Goal: Task Accomplishment & Management: Complete application form

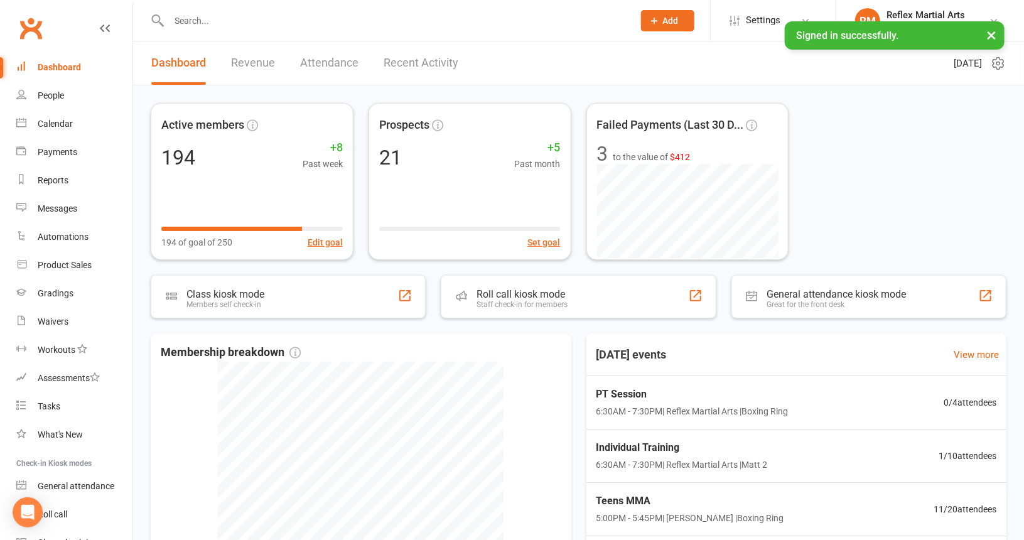
click at [993, 32] on button "×" at bounding box center [991, 34] width 23 height 27
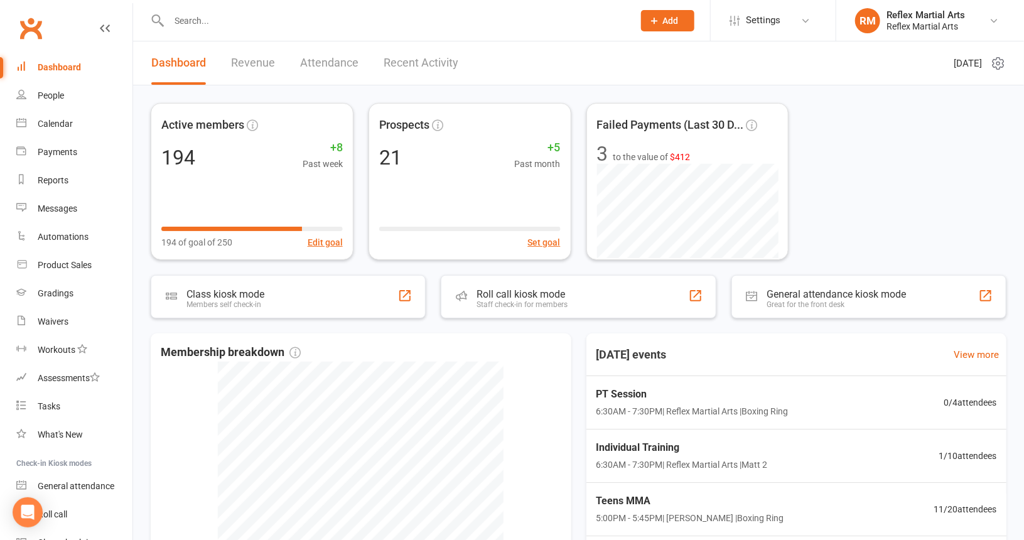
click at [681, 21] on button "Add" at bounding box center [667, 20] width 53 height 21
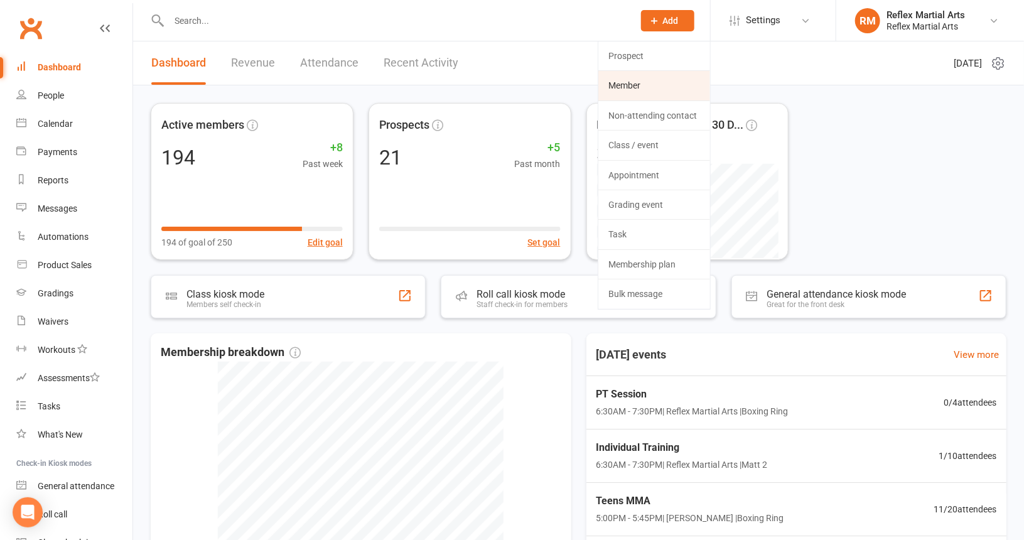
click at [642, 87] on link "Member" at bounding box center [654, 85] width 112 height 29
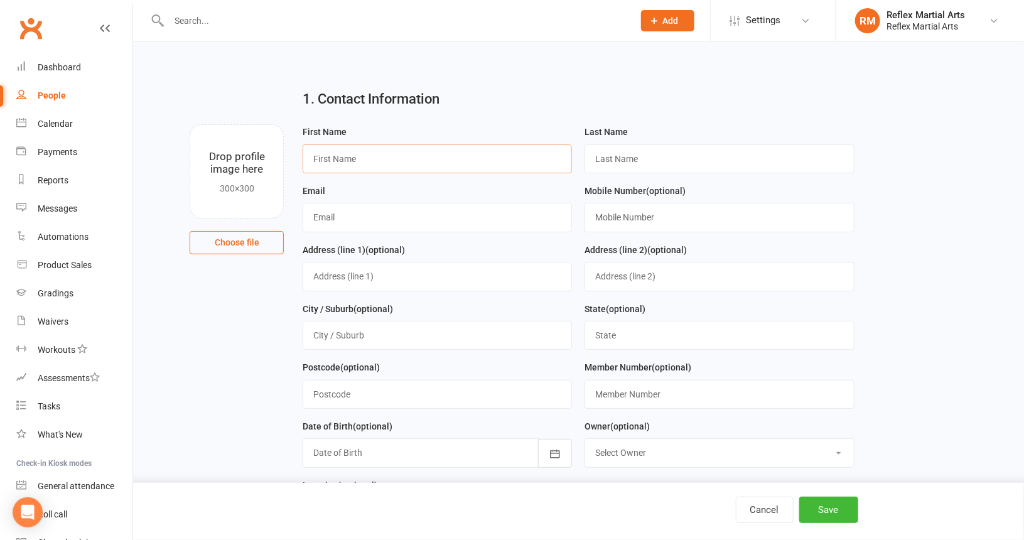
click at [385, 169] on input "text" at bounding box center [437, 158] width 269 height 29
type input "Rose"
click at [679, 163] on input "text" at bounding box center [718, 158] width 269 height 29
type input "Atk"
click at [284, 23] on input "text" at bounding box center [395, 21] width 460 height 18
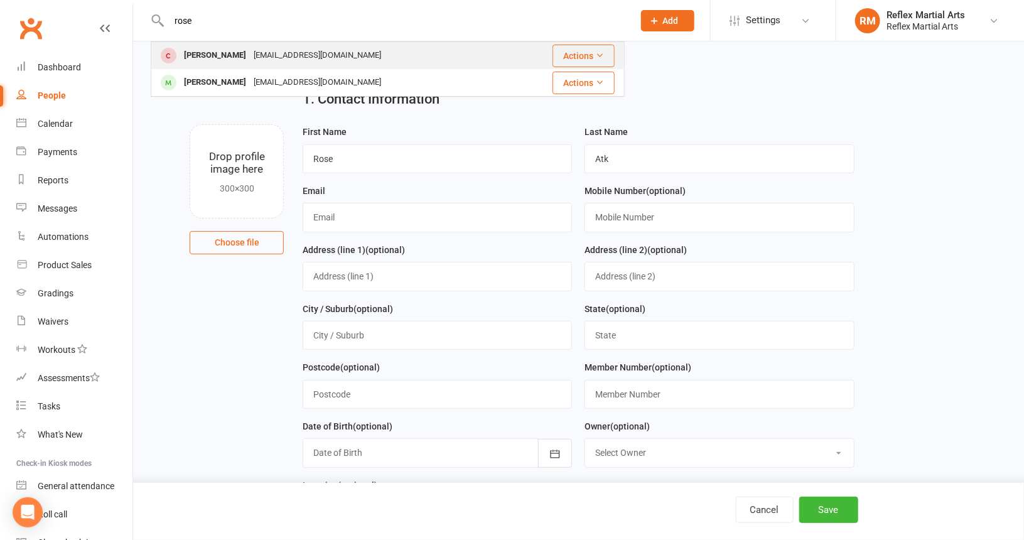
type input "rose"
click at [285, 53] on div "[EMAIL_ADDRESS][DOMAIN_NAME]" at bounding box center [317, 55] width 135 height 18
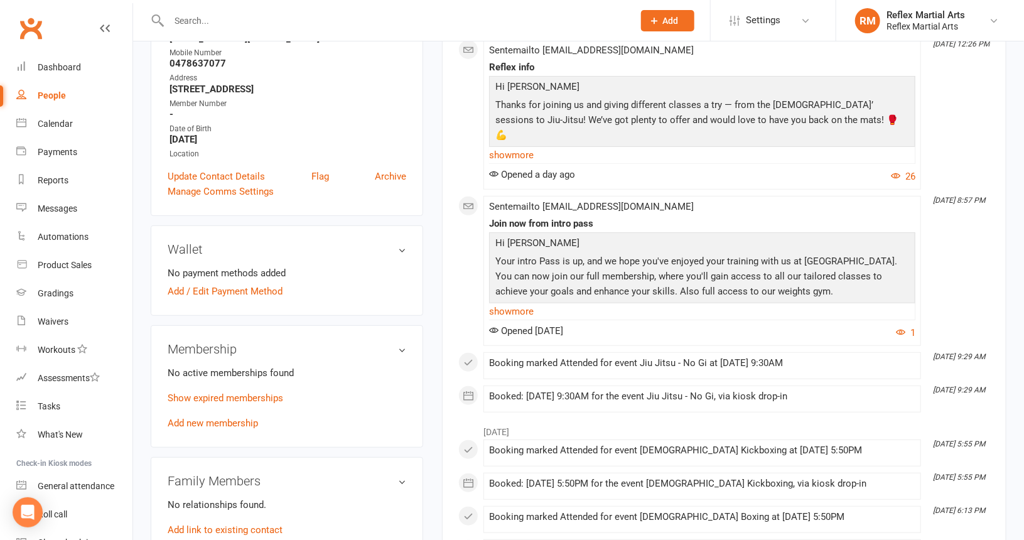
scroll to position [234, 0]
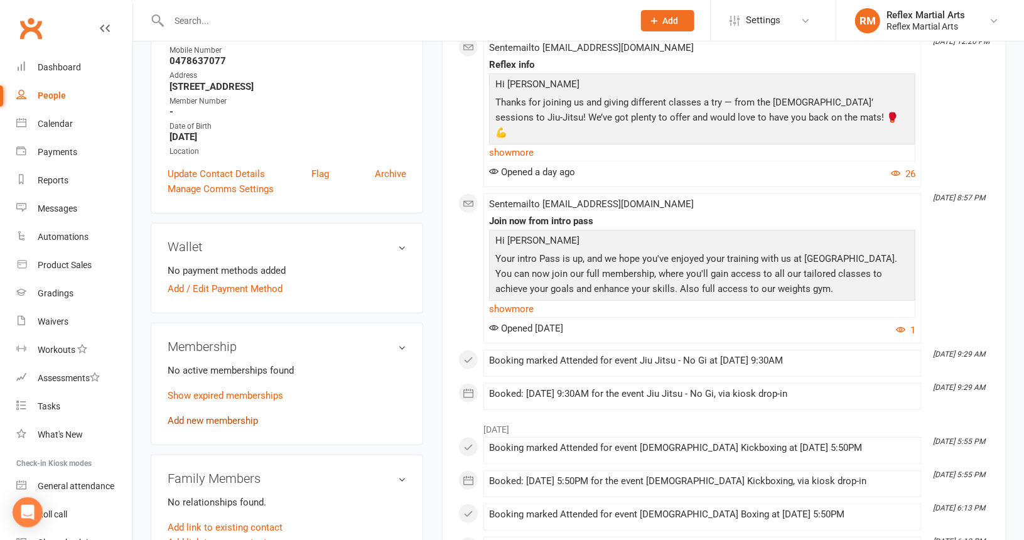
click at [254, 424] on link "Add new membership" at bounding box center [213, 420] width 90 height 11
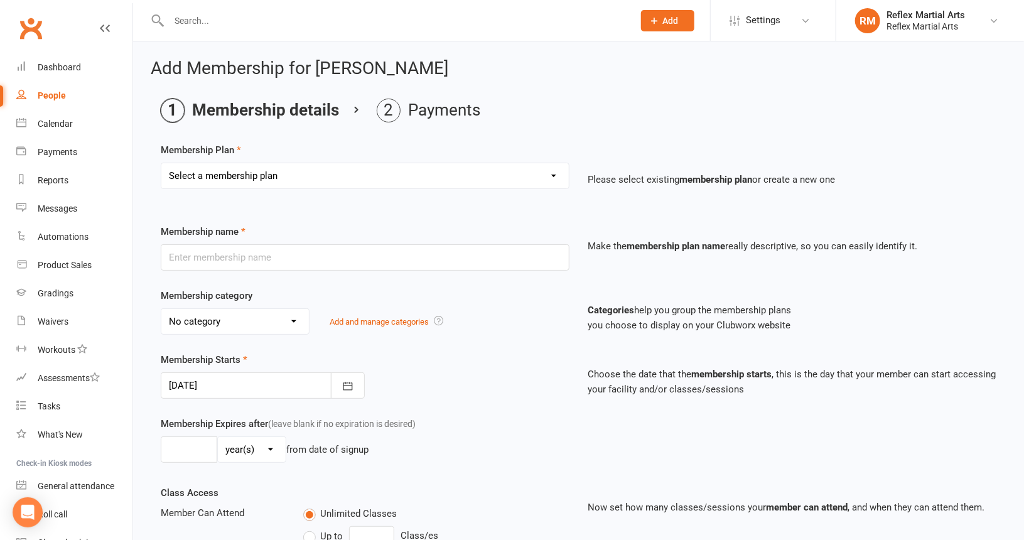
click at [519, 177] on select "Select a membership plan Create new Membership Plan Adults no contact plan $52 …" at bounding box center [364, 175] width 407 height 25
select select "4"
click at [161, 163] on select "Select a membership plan Create new Membership Plan Adults no contact plan $52 …" at bounding box center [364, 175] width 407 height 25
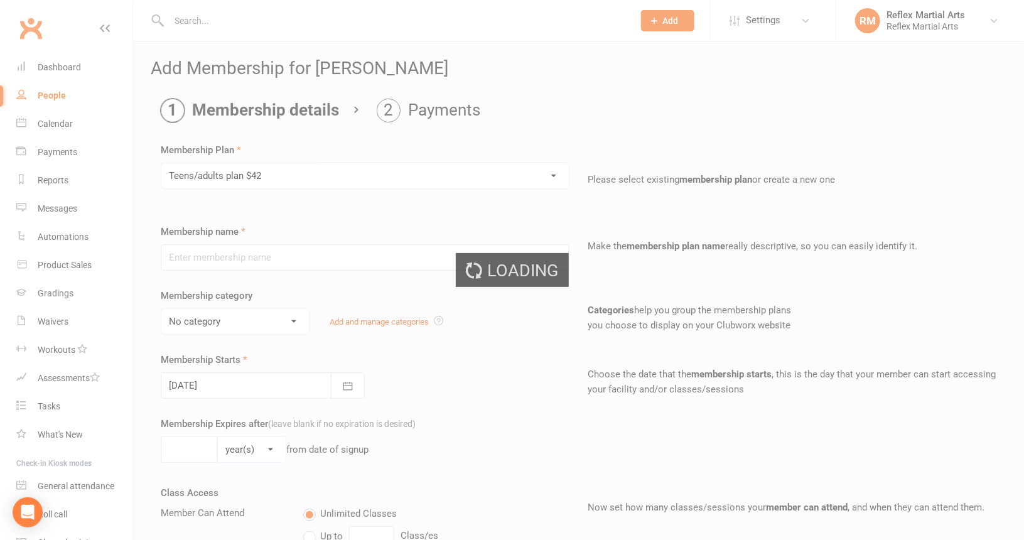
type input "Teens/adults plan $42"
type input "0"
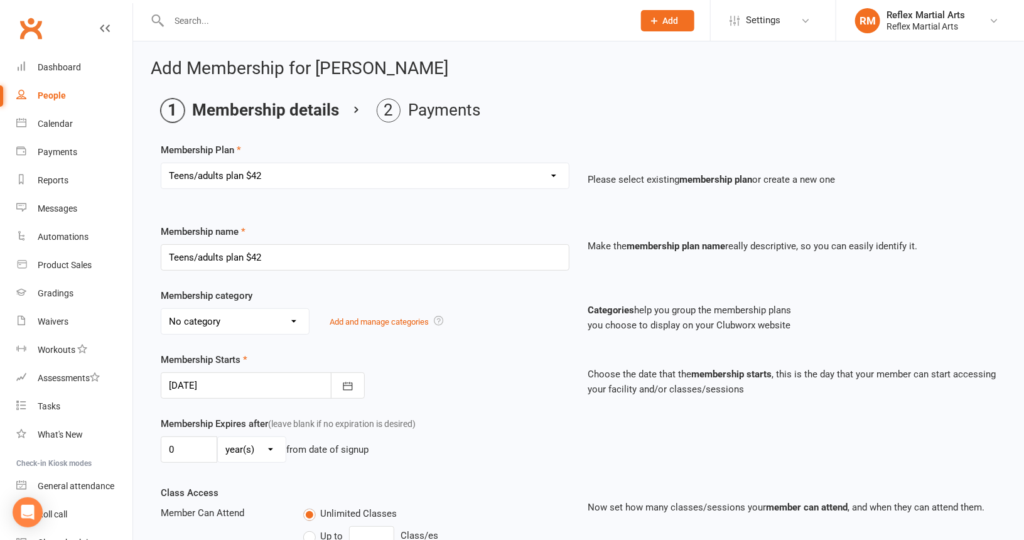
click at [539, 171] on select "Select a membership plan Create new Membership Plan Adults no contact plan $52 …" at bounding box center [364, 175] width 407 height 25
select select "3"
click at [161, 163] on select "Select a membership plan Create new Membership Plan Adults no contact plan $52 …" at bounding box center [364, 175] width 407 height 25
type input "Student Plan $42.50"
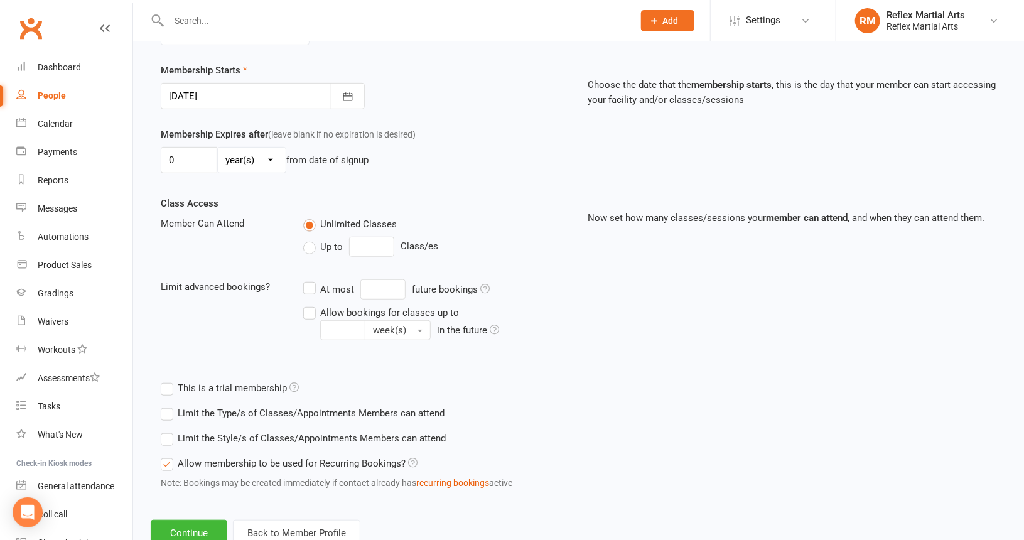
scroll to position [328, 0]
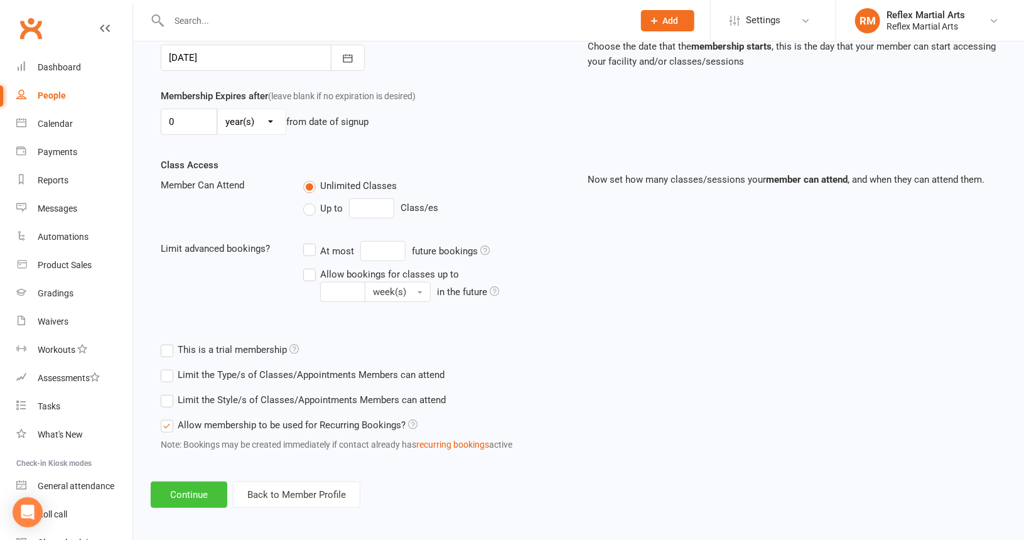
click at [195, 496] on button "Continue" at bounding box center [189, 494] width 77 height 26
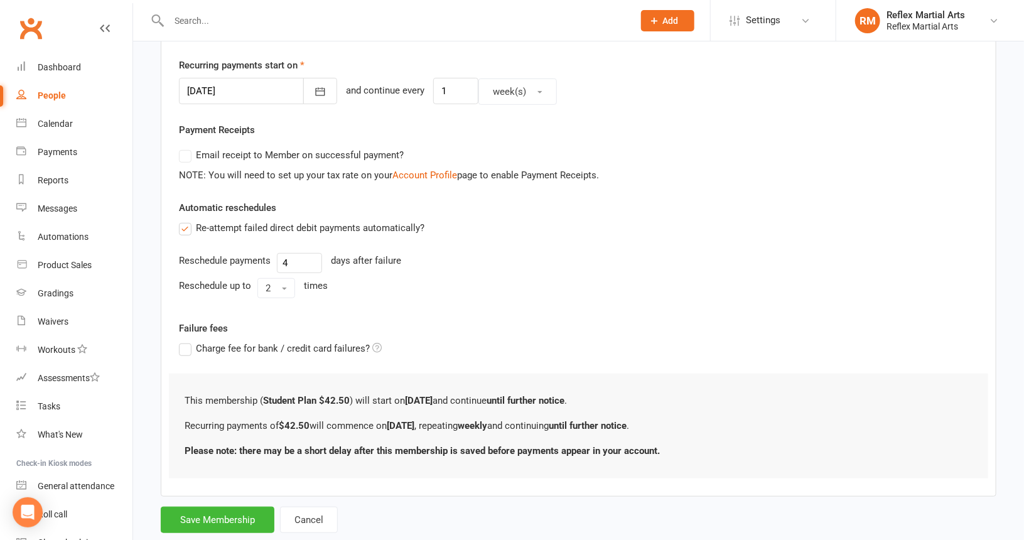
scroll to position [319, 0]
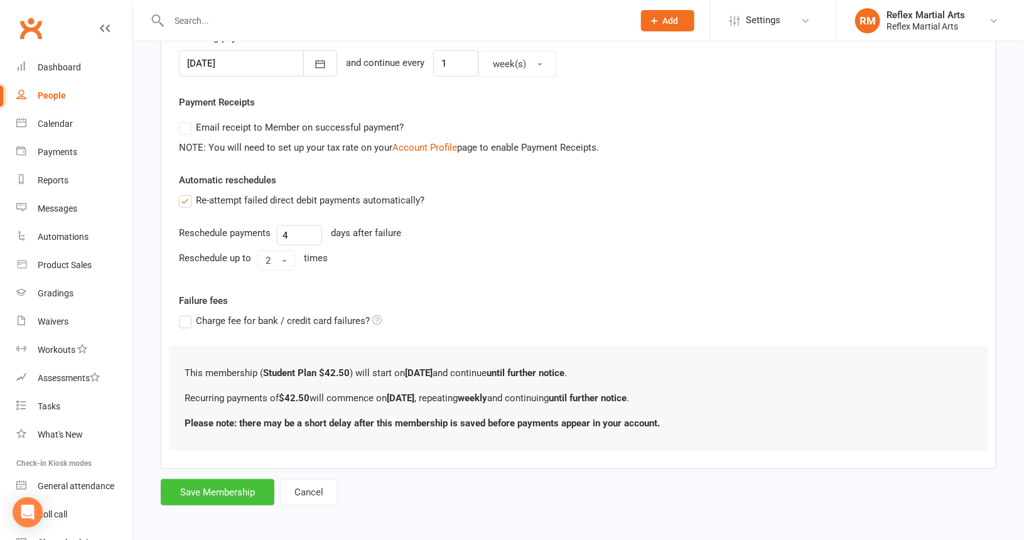
click at [221, 495] on button "Save Membership" at bounding box center [218, 492] width 114 height 26
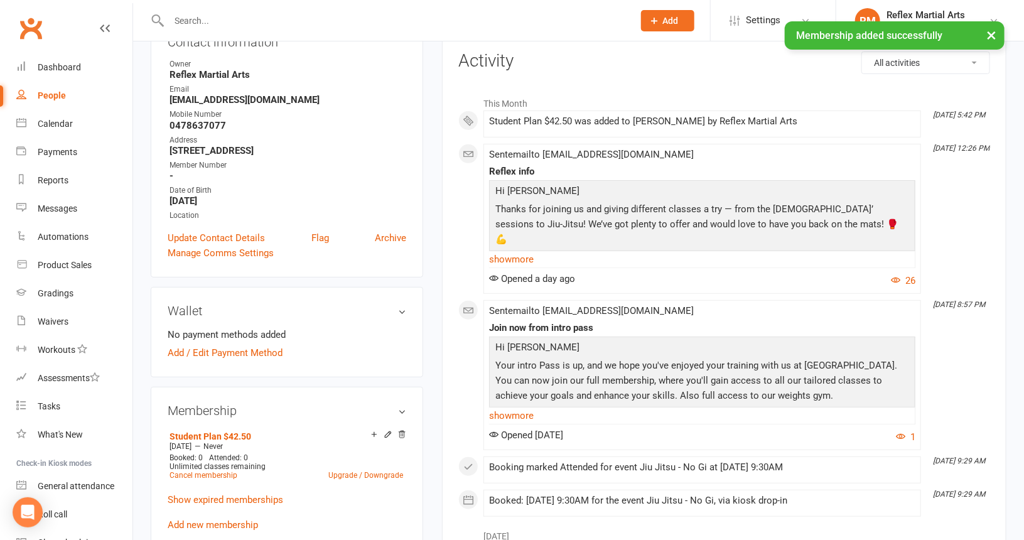
scroll to position [169, 0]
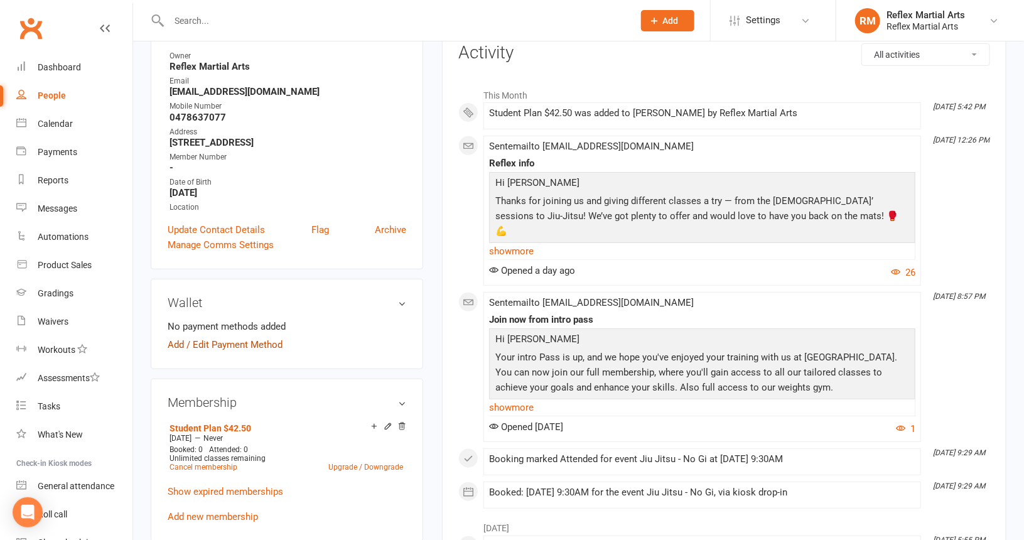
click at [264, 350] on link "Add / Edit Payment Method" at bounding box center [225, 344] width 115 height 15
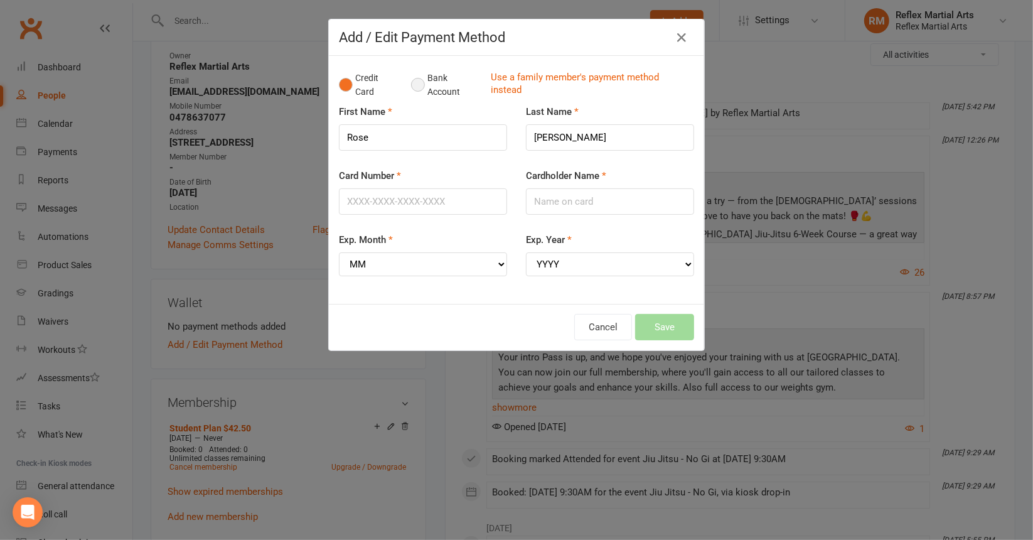
click at [419, 85] on button "Bank Account" at bounding box center [446, 85] width 70 height 38
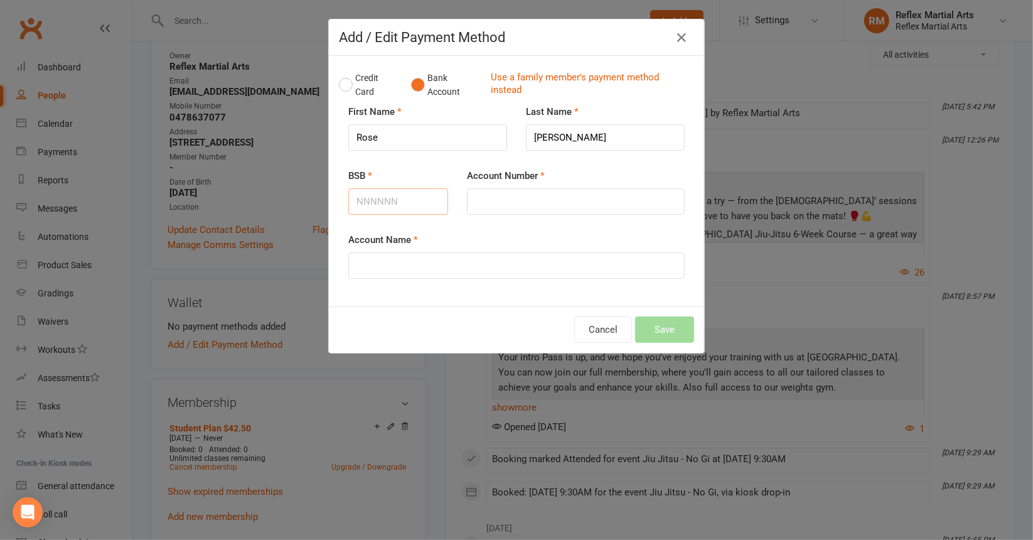
click at [374, 206] on input "BSB" at bounding box center [398, 201] width 100 height 26
type input "633123"
click at [519, 201] on input "Account Number" at bounding box center [576, 201] width 218 height 26
type input "215251745"
click at [448, 262] on input "Account Name" at bounding box center [516, 265] width 336 height 26
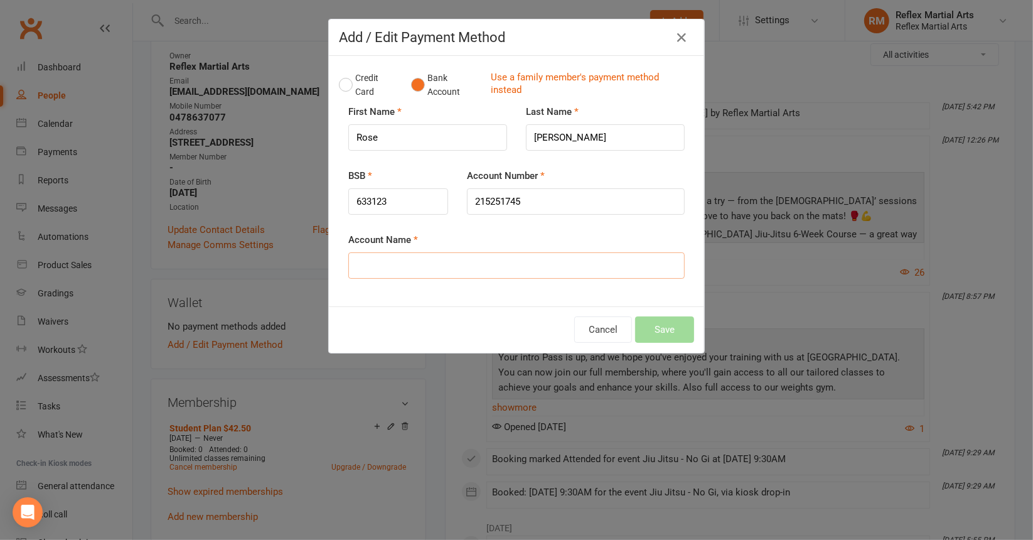
type input "r"
type input "[PERSON_NAME]"
click at [677, 327] on button "Save" at bounding box center [664, 329] width 59 height 26
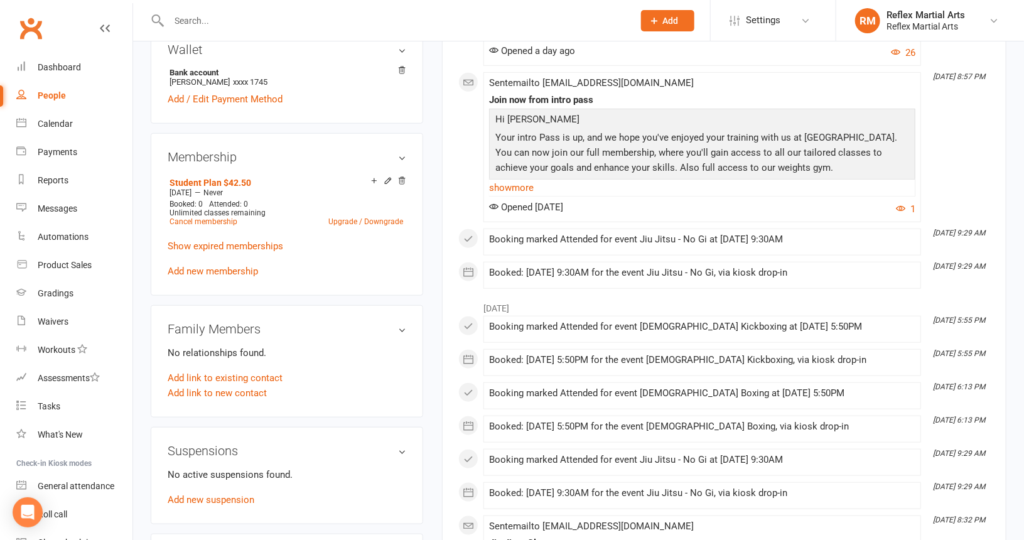
scroll to position [402, 0]
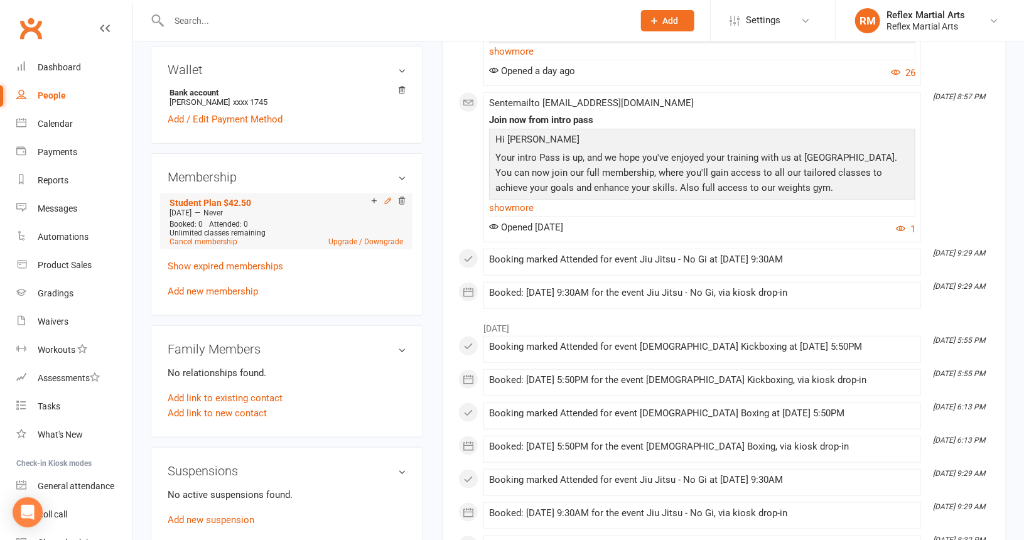
click at [388, 203] on icon at bounding box center [388, 201] width 6 height 6
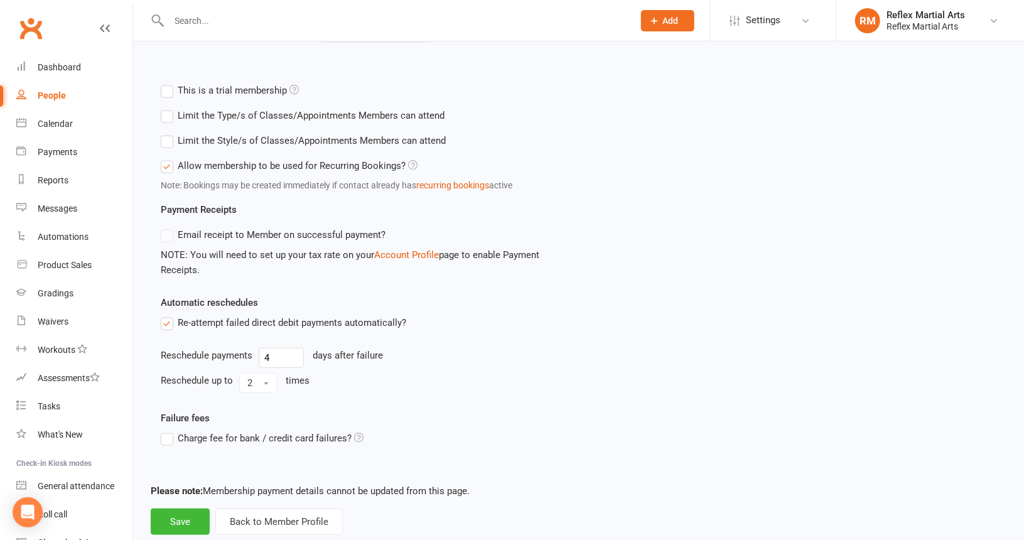
scroll to position [463, 0]
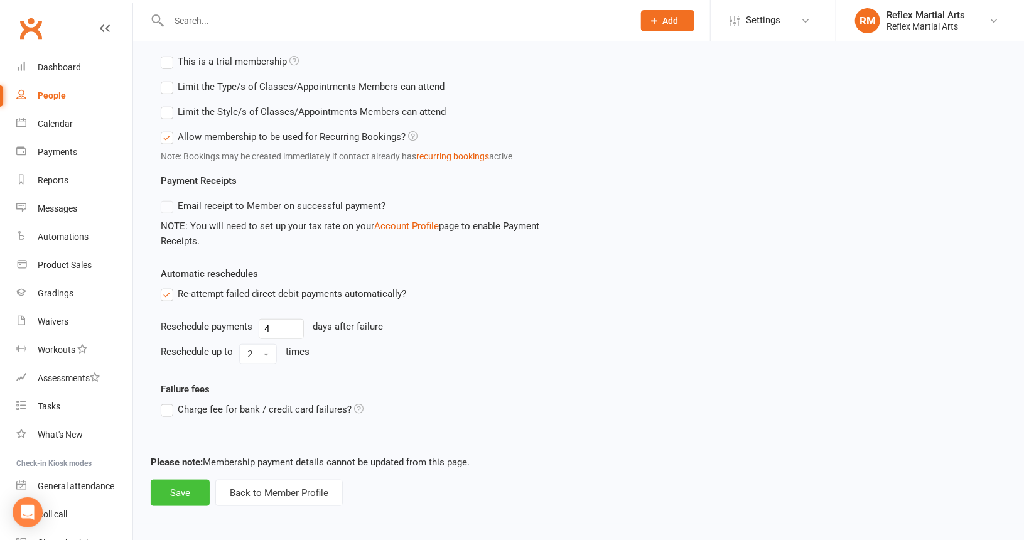
click at [177, 495] on button "Save" at bounding box center [180, 493] width 59 height 26
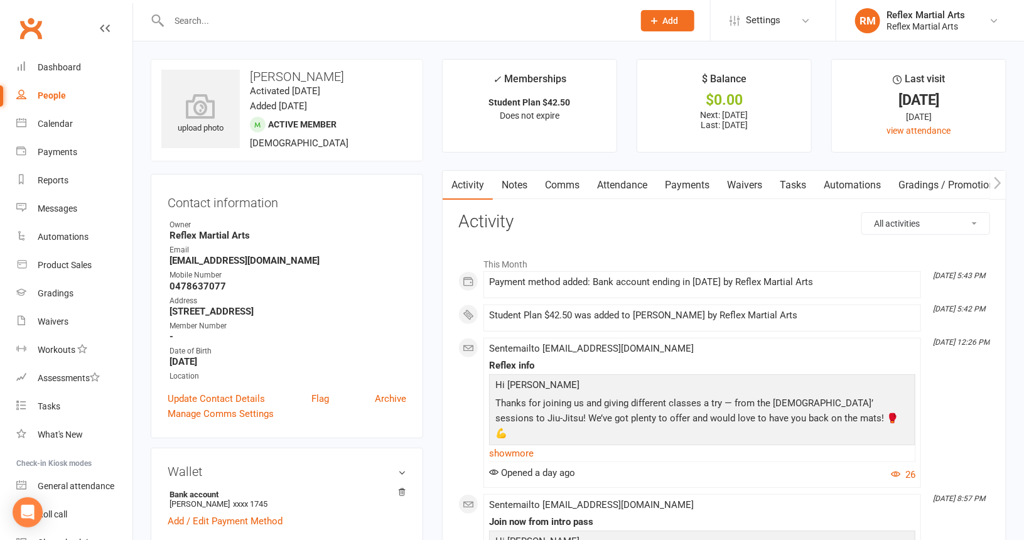
click at [370, 23] on input "text" at bounding box center [395, 21] width 460 height 18
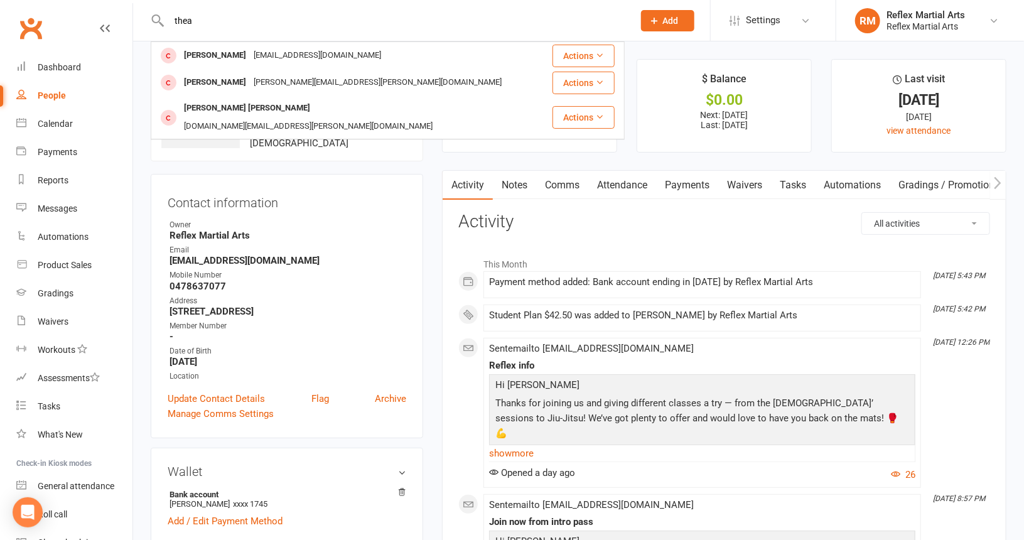
type input "thea"
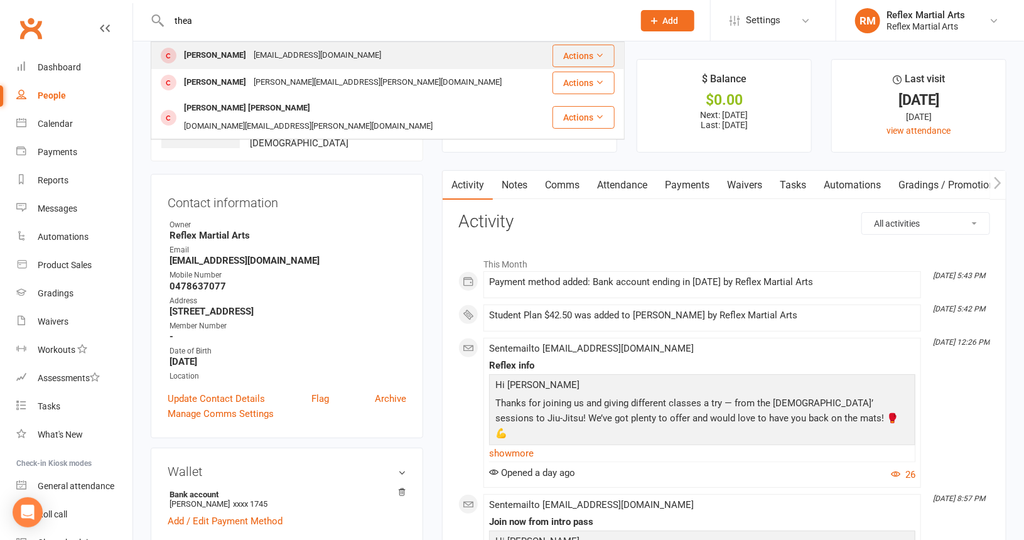
click at [279, 58] on div "[EMAIL_ADDRESS][DOMAIN_NAME]" at bounding box center [317, 55] width 135 height 18
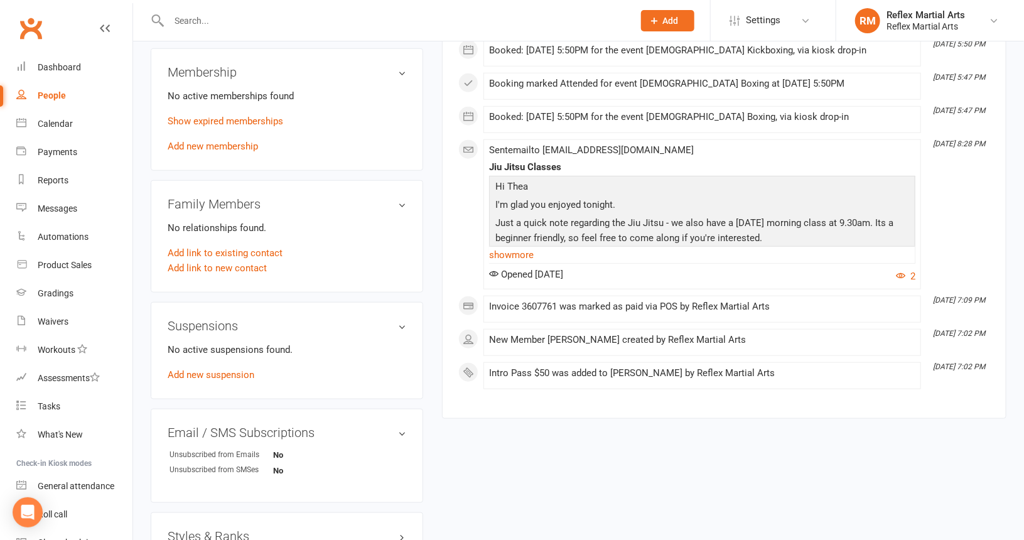
scroll to position [509, 0]
click at [240, 149] on link "Add new membership" at bounding box center [213, 145] width 90 height 11
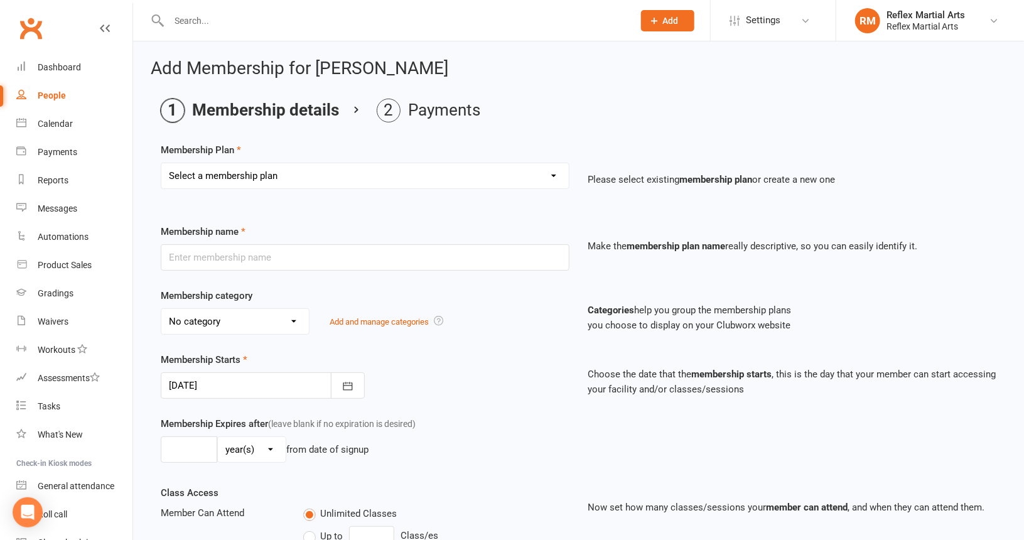
click at [542, 186] on select "Select a membership plan Create new Membership Plan Adults no contact plan $52 …" at bounding box center [364, 175] width 407 height 25
select select "3"
click at [161, 163] on select "Select a membership plan Create new Membership Plan Adults no contact plan $52 …" at bounding box center [364, 175] width 407 height 25
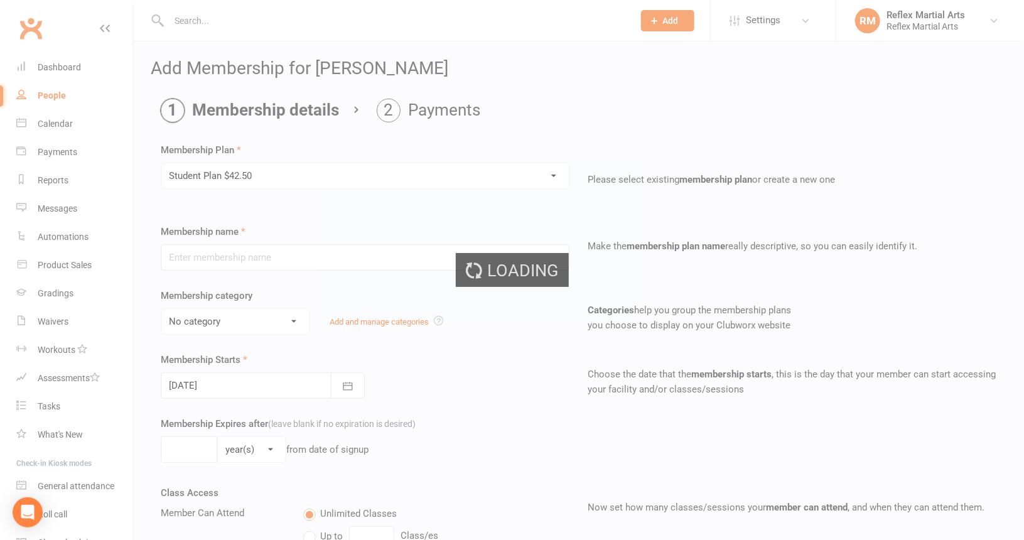
type input "Student Plan $42.50"
type input "0"
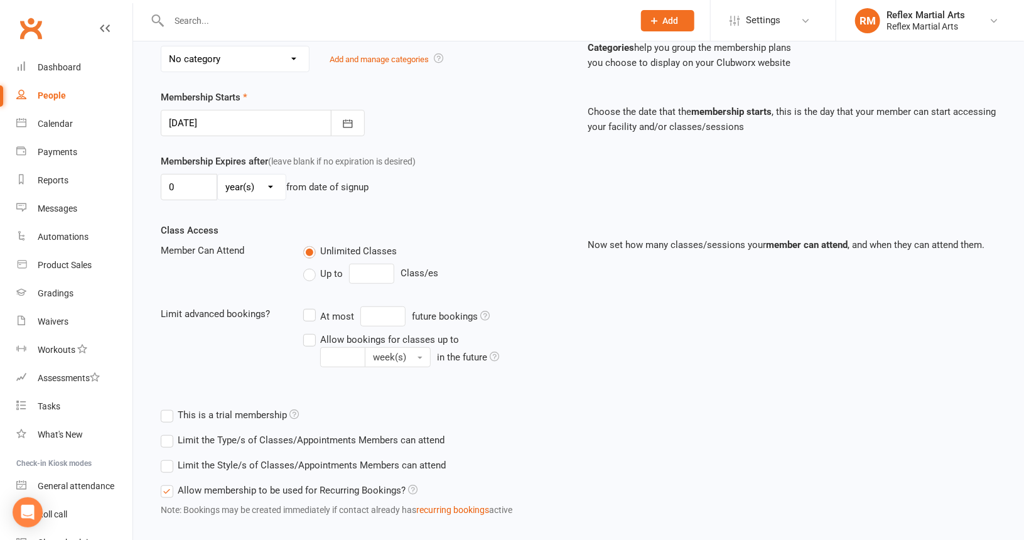
scroll to position [328, 0]
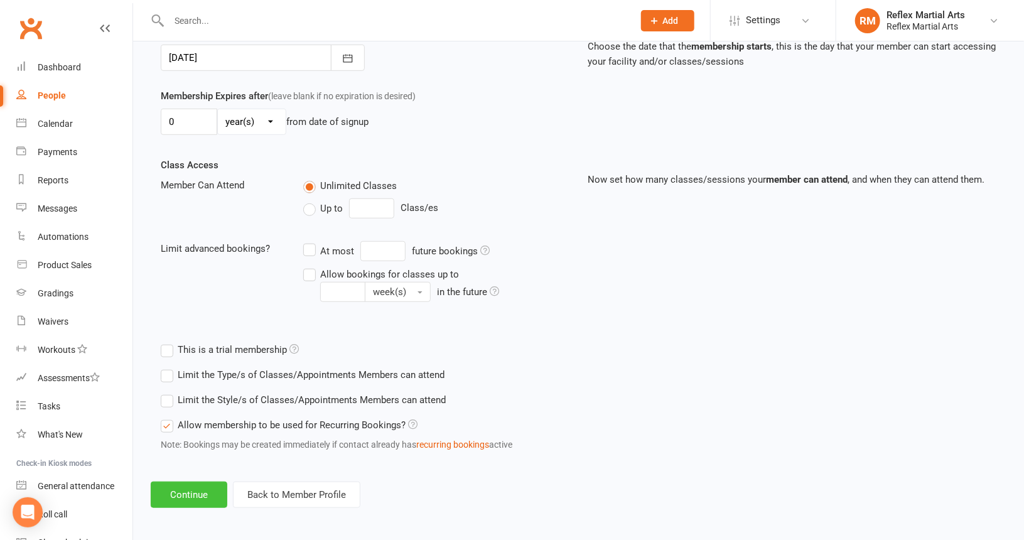
click at [181, 497] on button "Continue" at bounding box center [189, 494] width 77 height 26
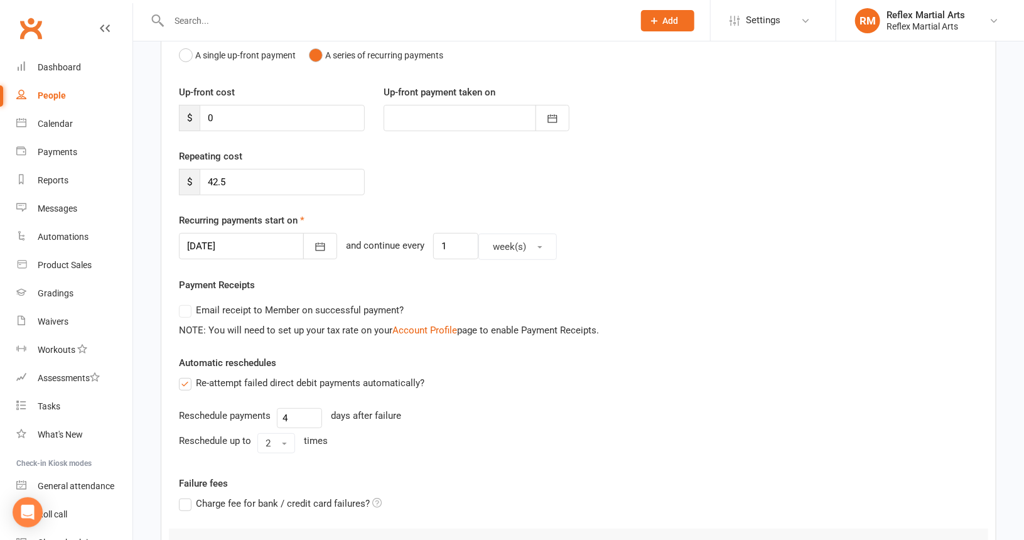
scroll to position [136, 0]
click at [318, 252] on button "button" at bounding box center [320, 246] width 34 height 26
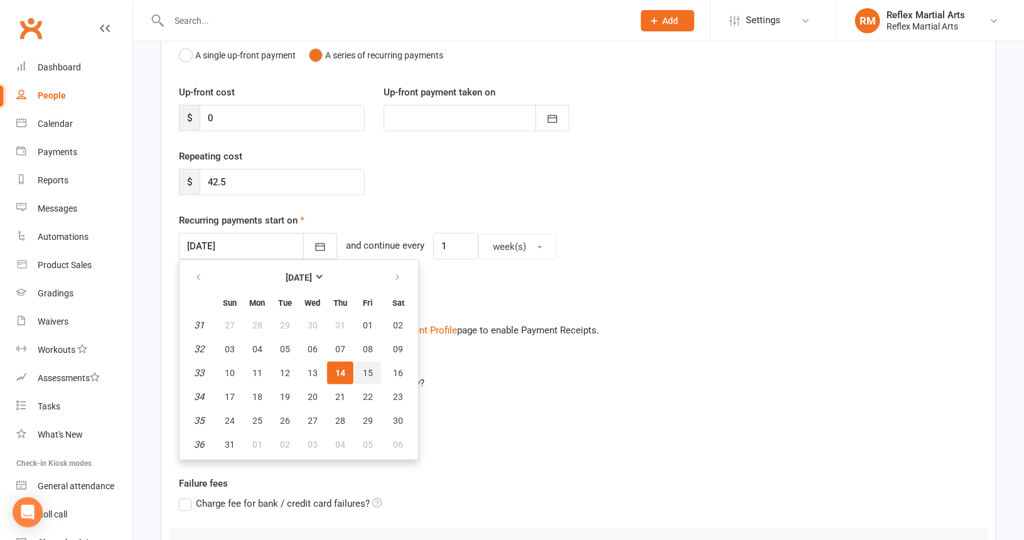
click at [365, 372] on span "15" at bounding box center [368, 373] width 10 height 10
type input "[DATE]"
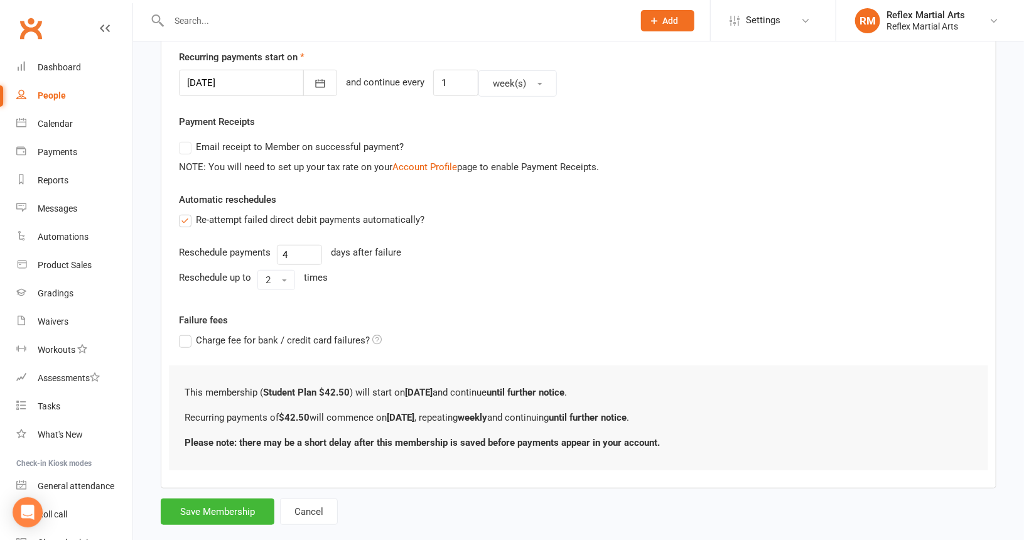
scroll to position [300, 0]
click at [207, 518] on button "Save Membership" at bounding box center [218, 511] width 114 height 26
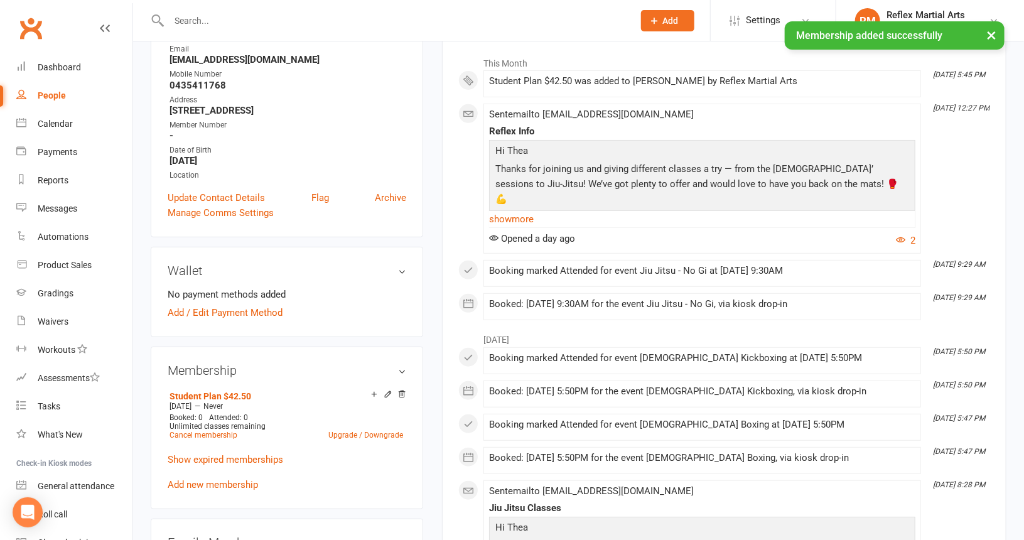
scroll to position [209, 0]
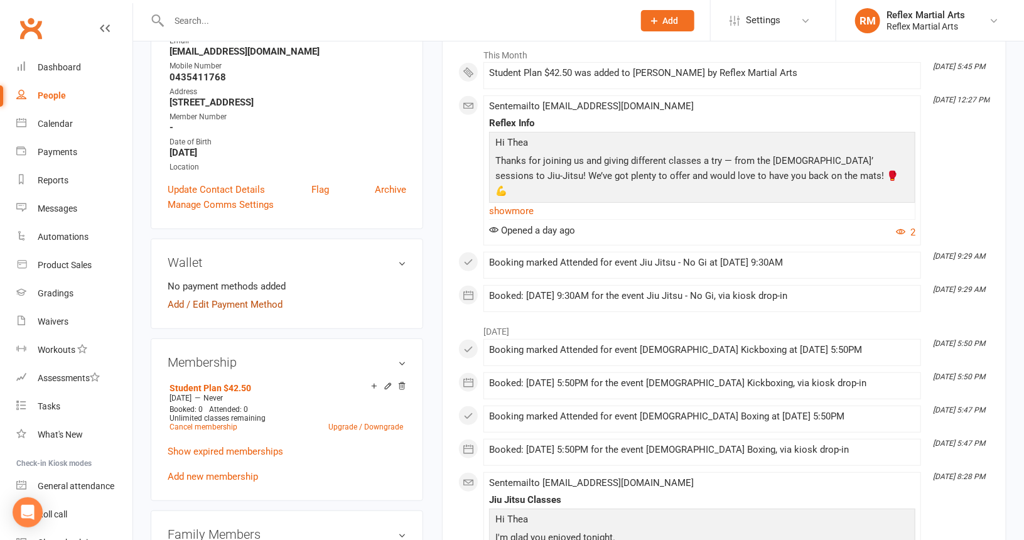
click at [266, 310] on link "Add / Edit Payment Method" at bounding box center [225, 304] width 115 height 15
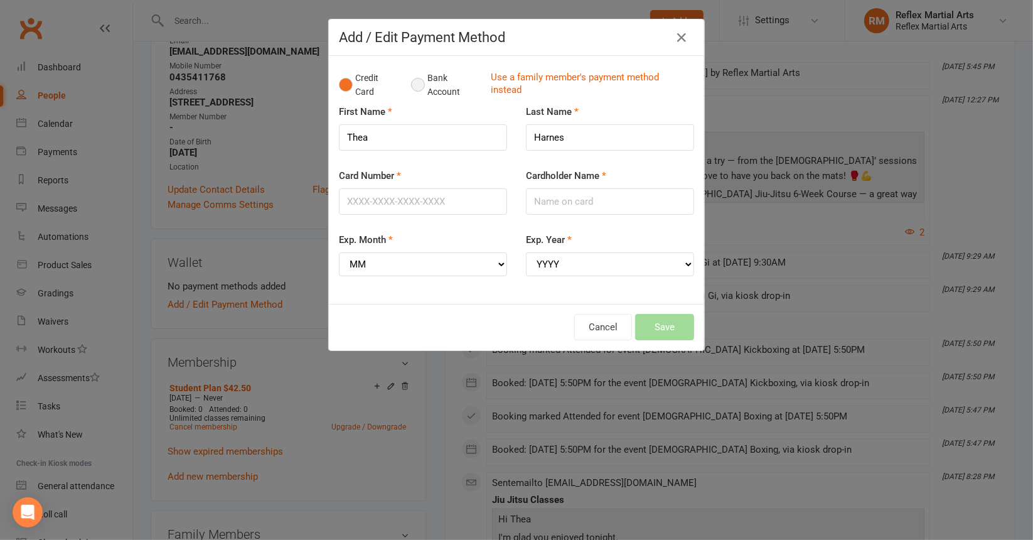
click at [411, 87] on button "Bank Account" at bounding box center [446, 85] width 70 height 38
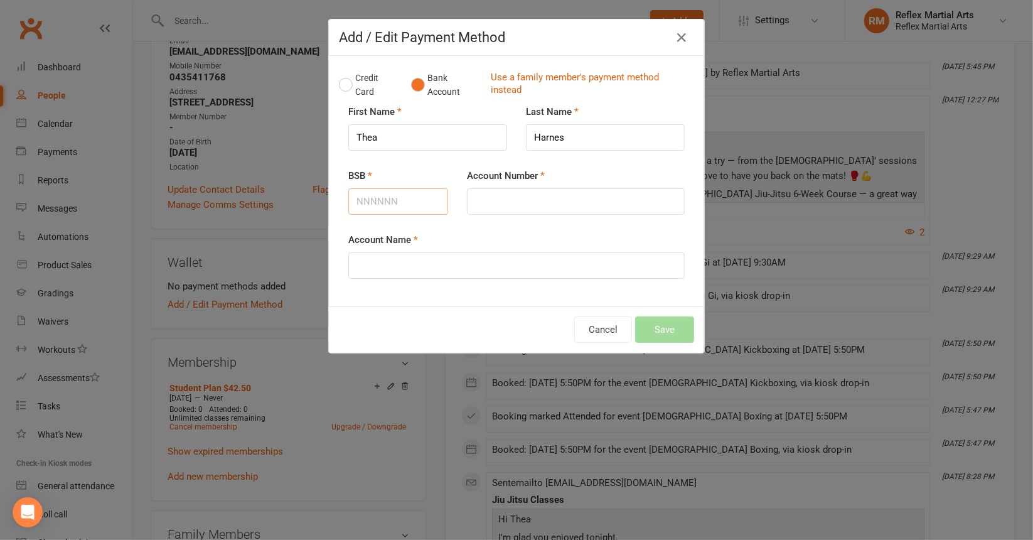
click at [387, 206] on input "BSB" at bounding box center [398, 201] width 100 height 26
type input "062624"
click at [518, 200] on input "Account Number" at bounding box center [576, 201] width 218 height 26
type input "11244595"
click at [414, 262] on input "Account Name" at bounding box center [516, 265] width 336 height 26
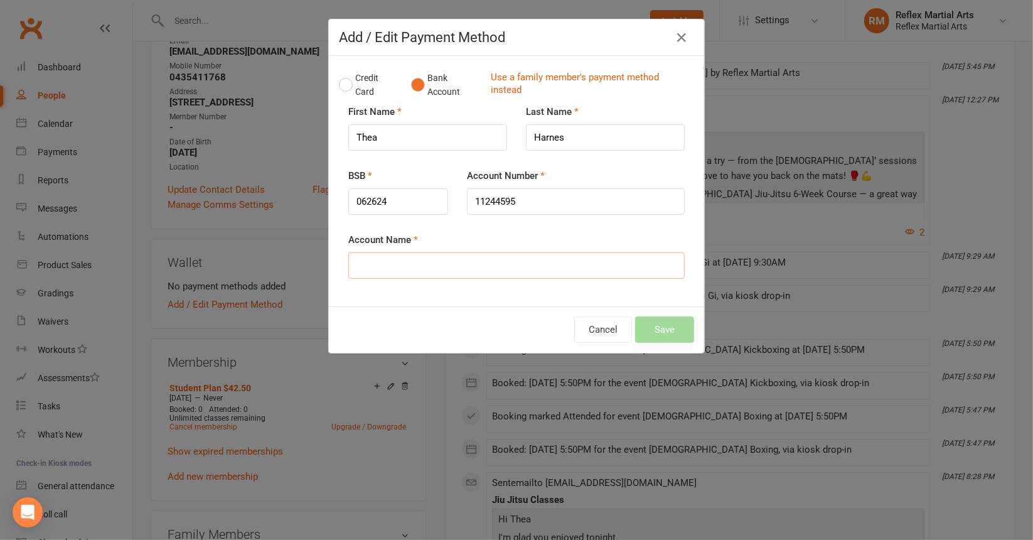
type input "t"
type input "[PERSON_NAME]"
click at [660, 331] on button "Save" at bounding box center [664, 329] width 59 height 26
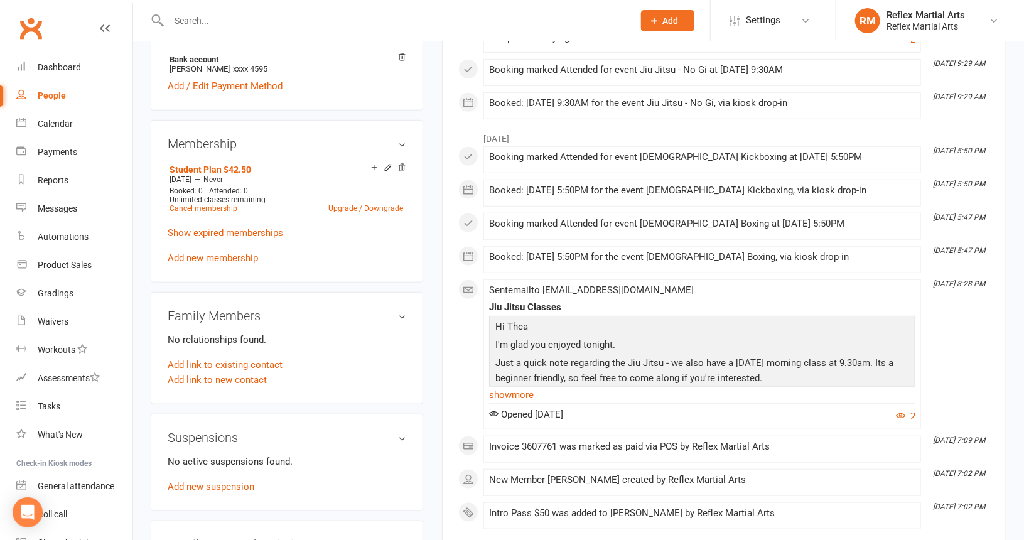
scroll to position [0, 0]
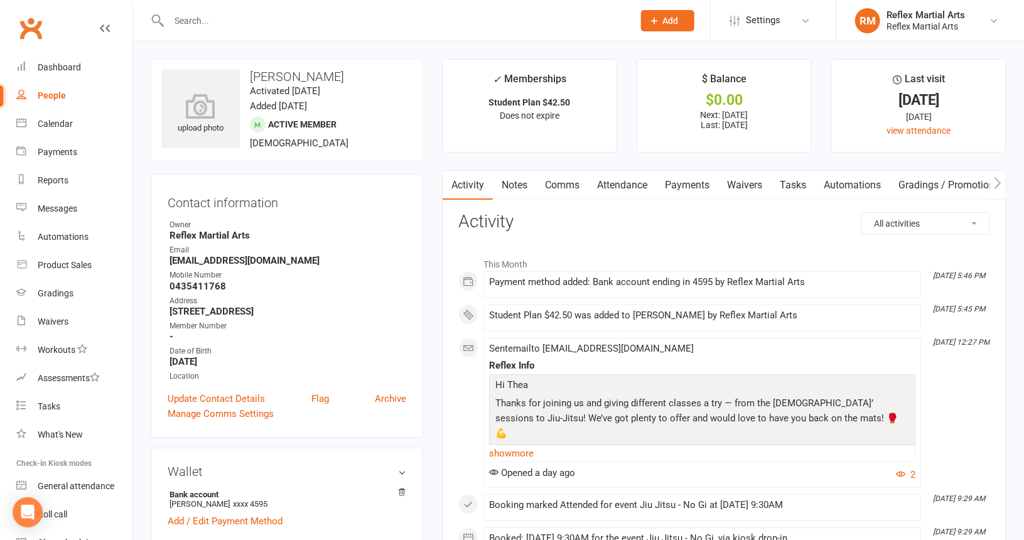
click at [342, 24] on input "text" at bounding box center [395, 21] width 460 height 18
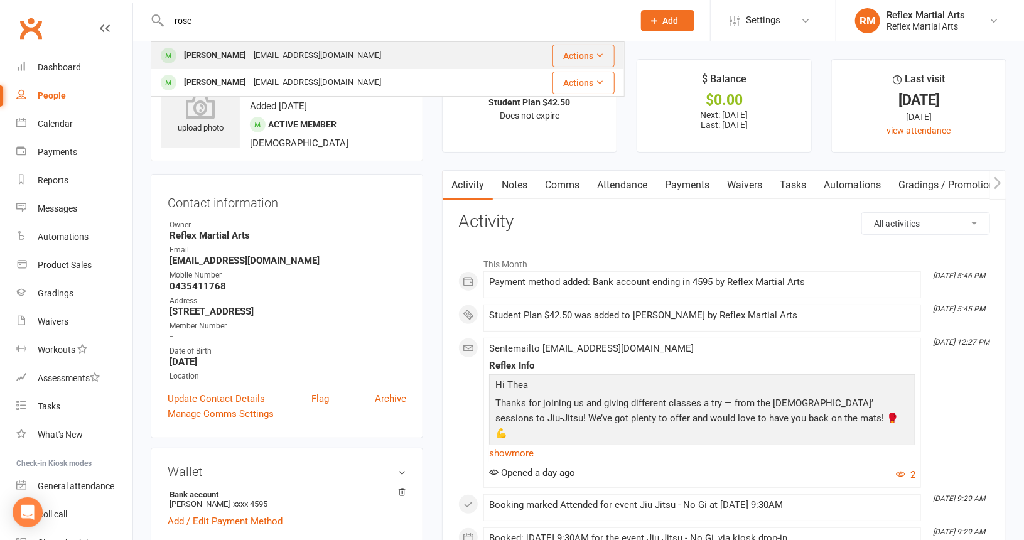
type input "rose"
click at [299, 60] on div "[EMAIL_ADDRESS][DOMAIN_NAME]" at bounding box center [317, 55] width 135 height 18
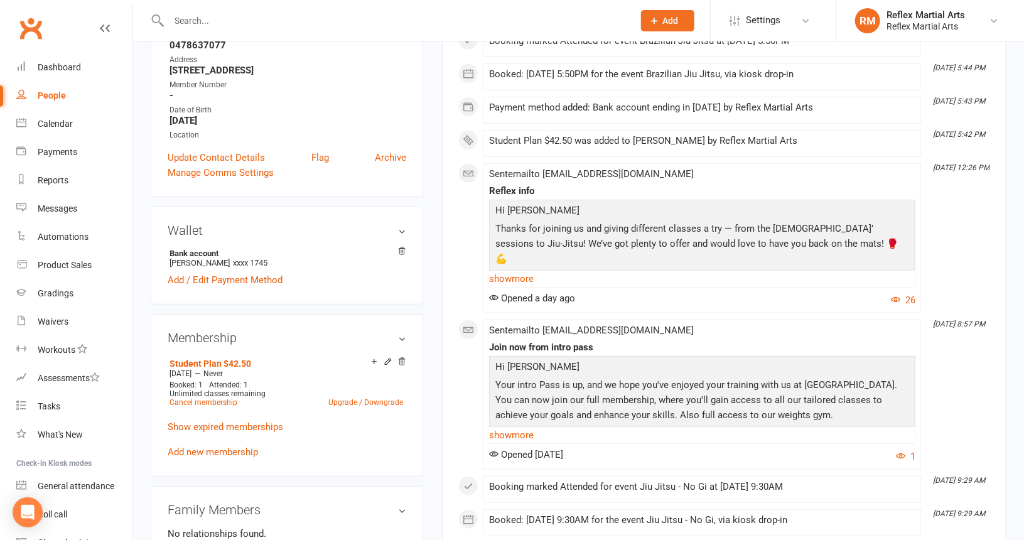
scroll to position [244, 0]
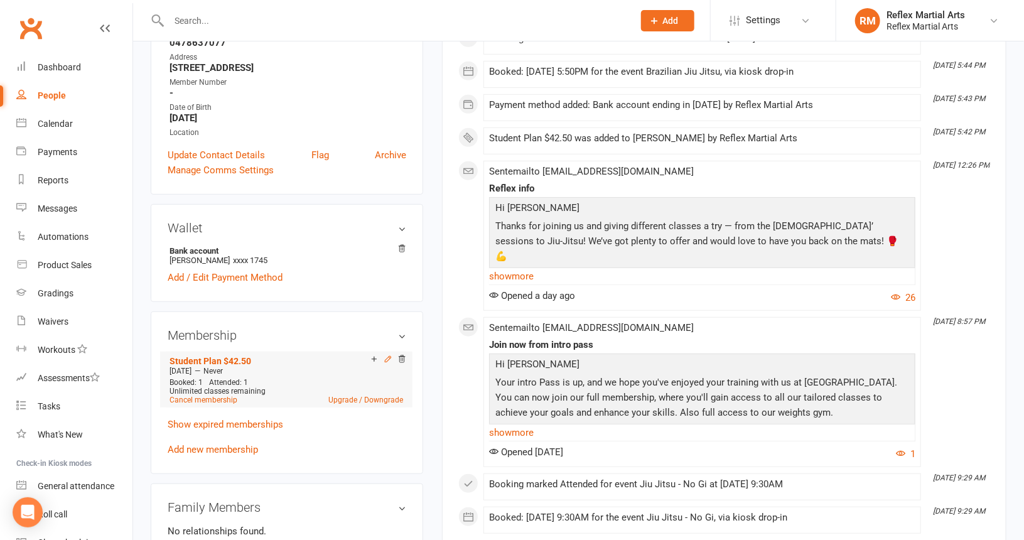
click at [388, 362] on icon at bounding box center [388, 359] width 9 height 9
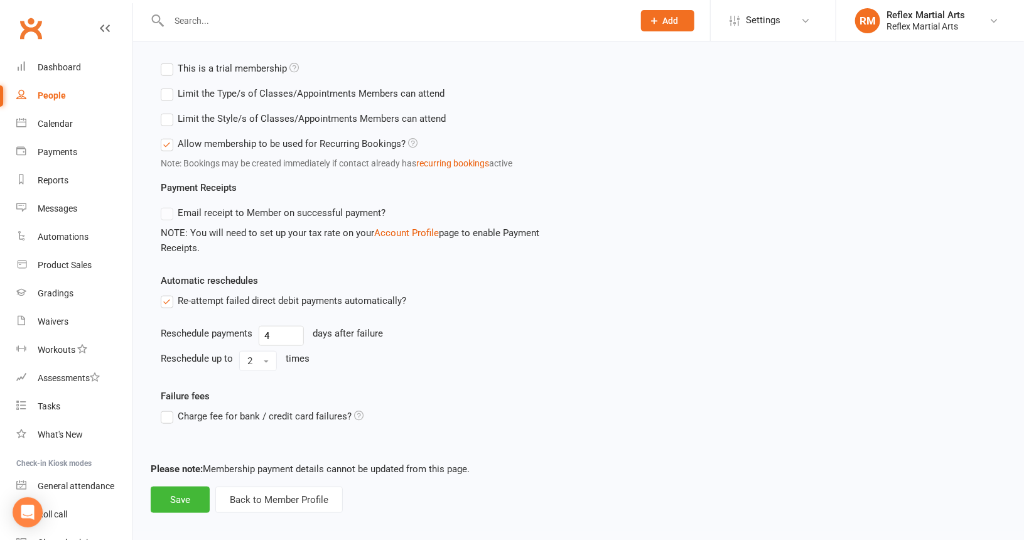
scroll to position [463, 0]
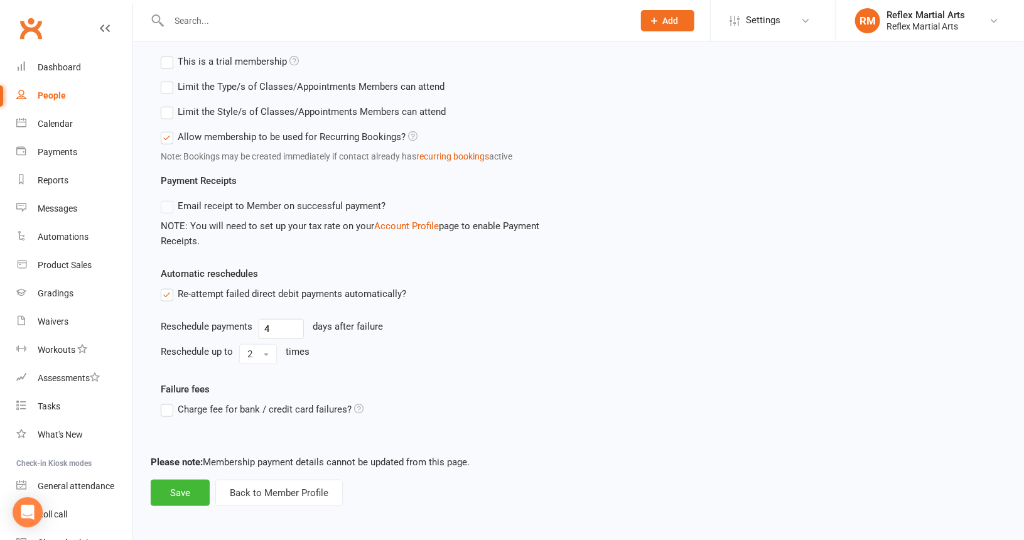
click at [274, 515] on div "Update Class Details & Access Membership name Student Plan $42.50 Make the memb…" at bounding box center [578, 51] width 891 height 945
click at [288, 497] on button "Back to Member Profile" at bounding box center [278, 493] width 127 height 26
